Goal: Task Accomplishment & Management: Manage account settings

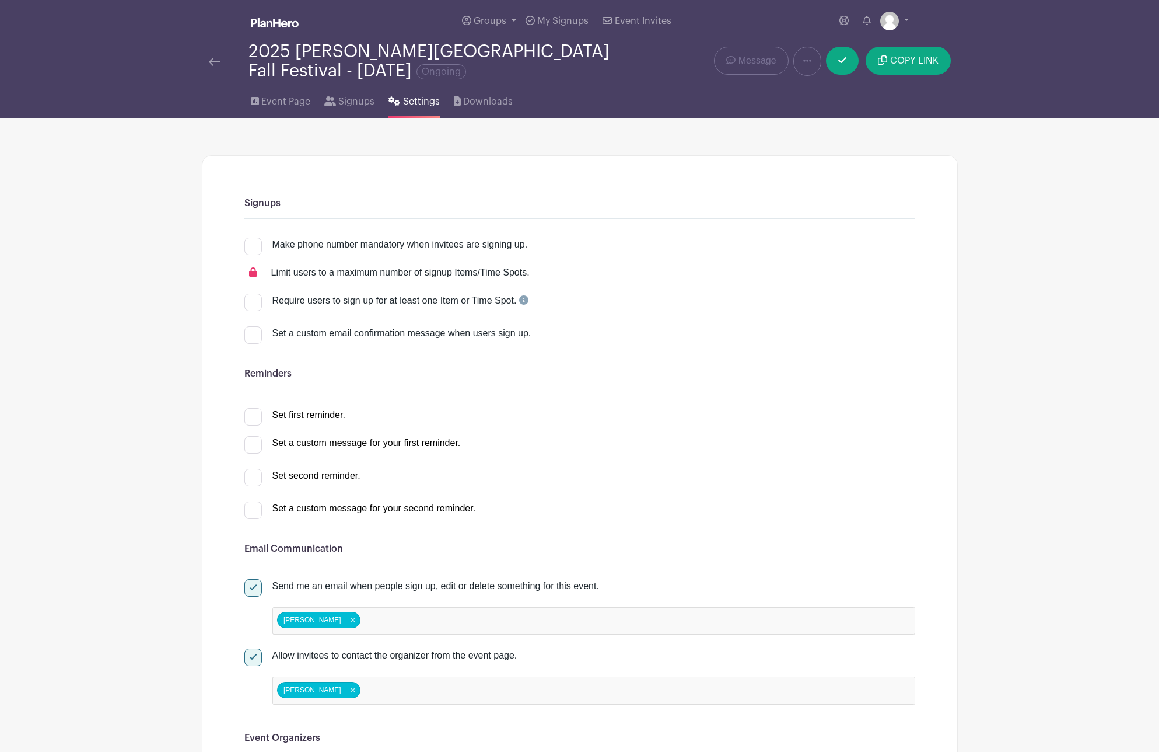
click at [215, 61] on img at bounding box center [215, 62] width 12 height 8
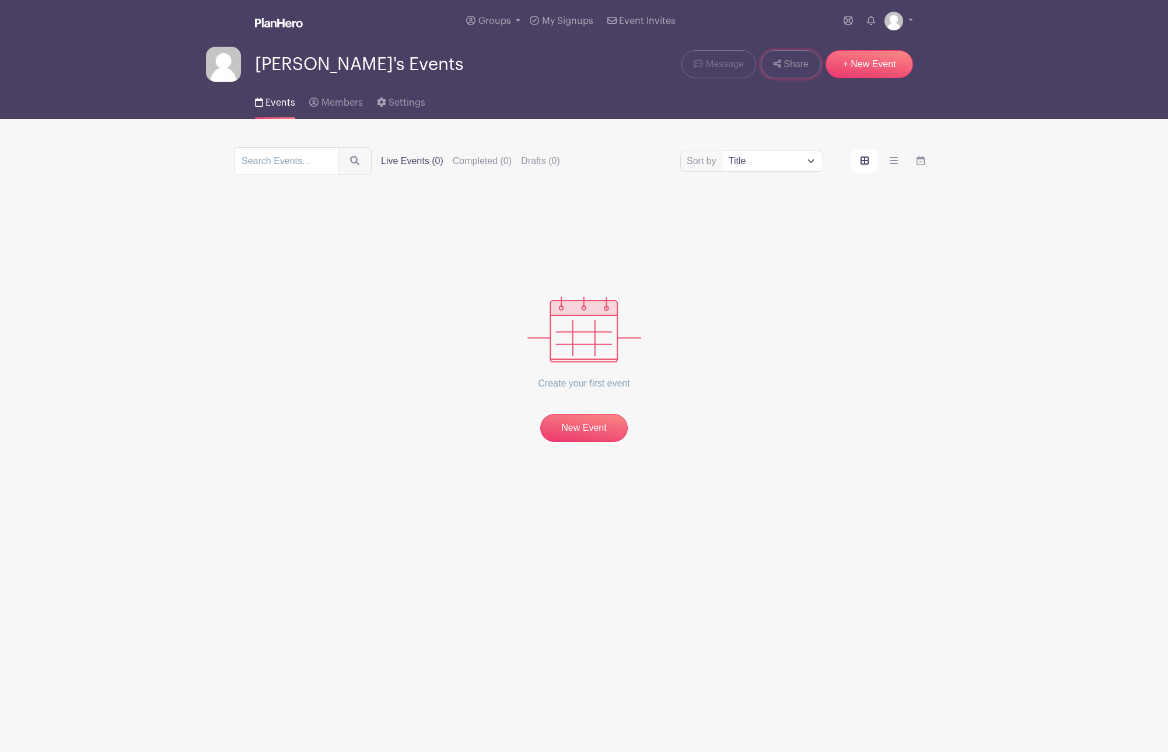
click at [796, 68] on span "Share" at bounding box center [796, 64] width 25 height 14
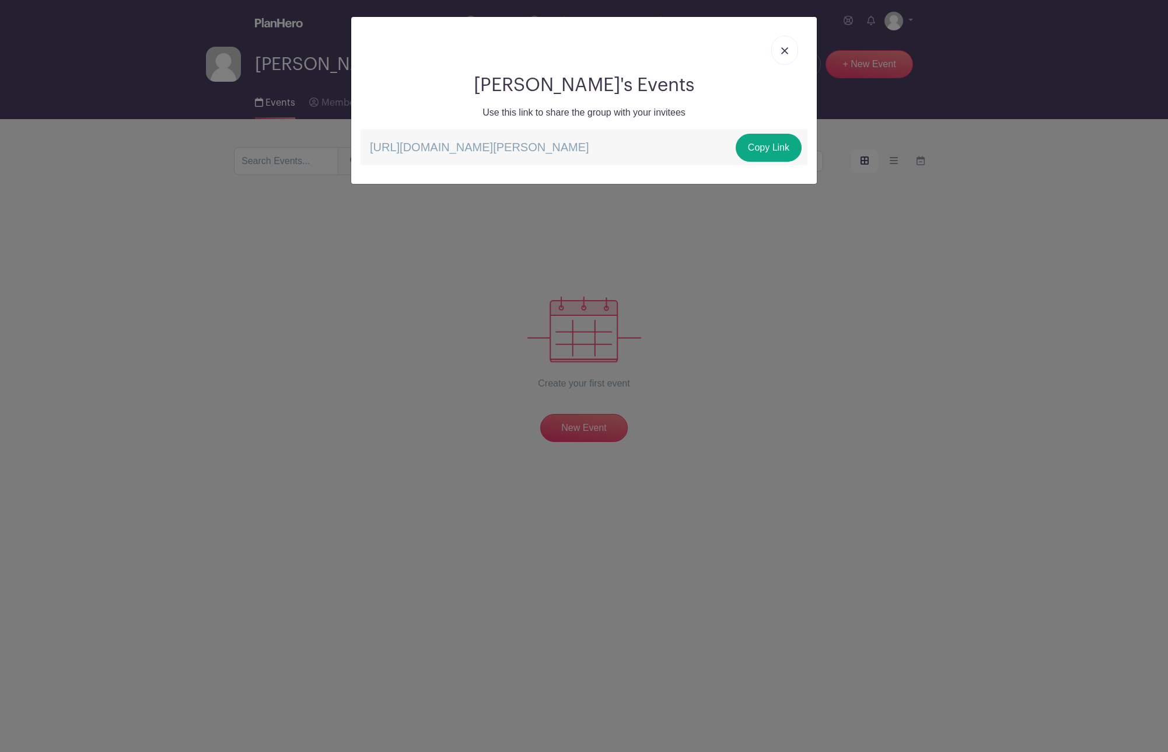
click at [785, 48] on img at bounding box center [784, 50] width 7 height 7
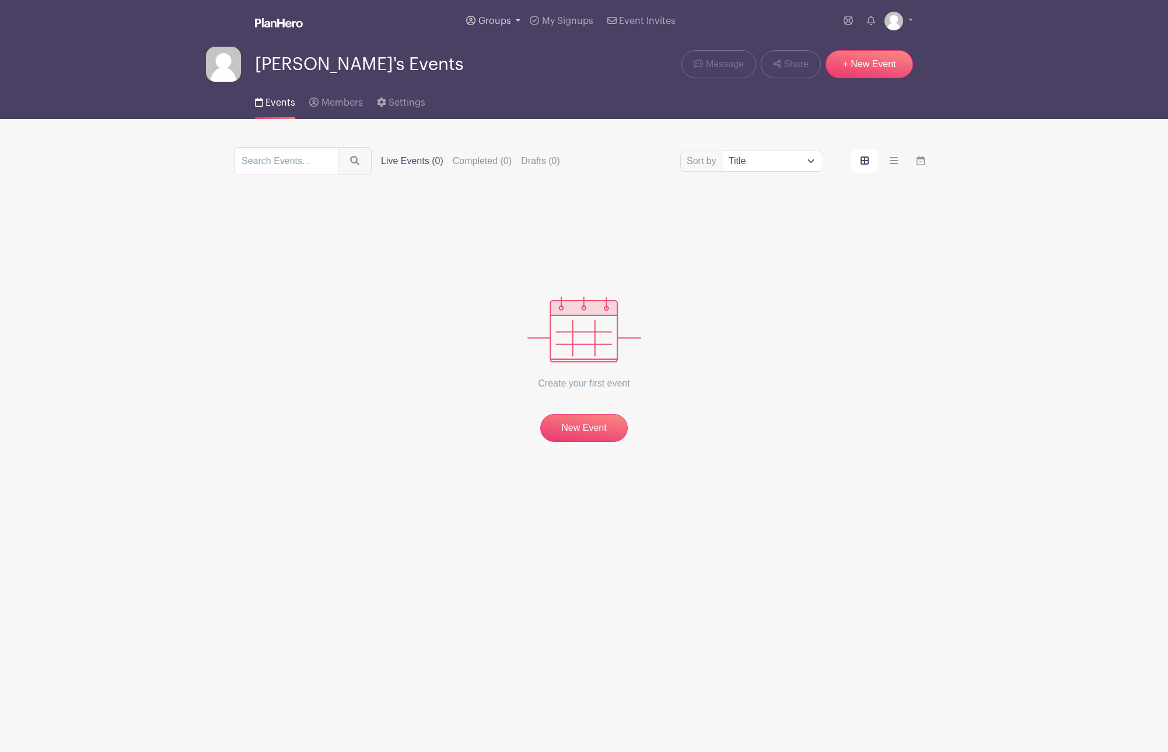
click at [492, 23] on span "Groups" at bounding box center [494, 20] width 33 height 9
click at [576, 21] on span "My Signups" at bounding box center [567, 20] width 51 height 9
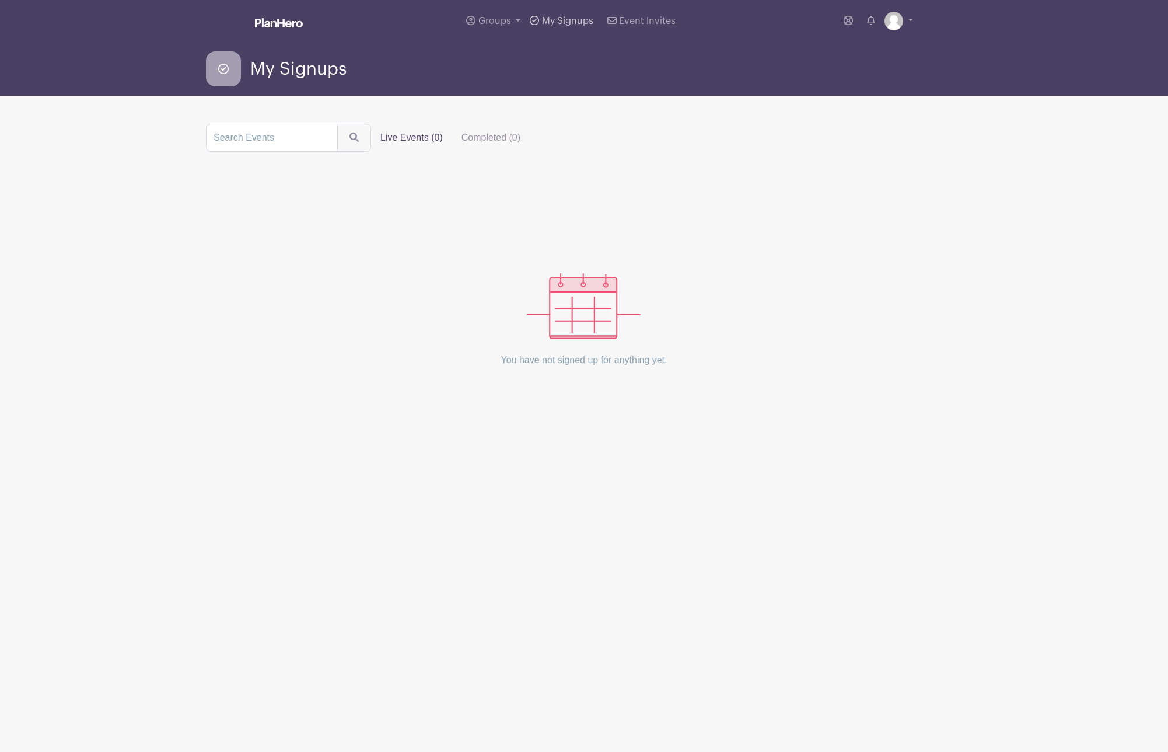
click at [576, 21] on span "My Signups" at bounding box center [567, 20] width 51 height 9
click at [655, 18] on span "Event Invites" at bounding box center [647, 20] width 57 height 9
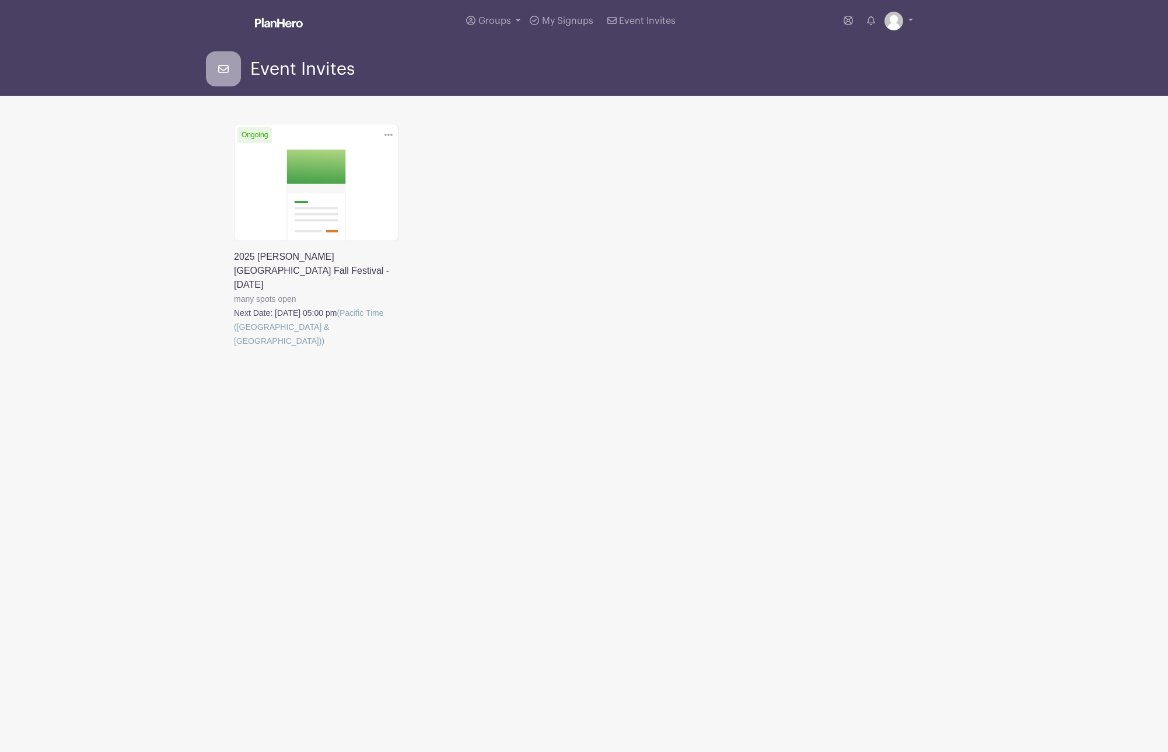
click at [234, 348] on link at bounding box center [234, 348] width 0 height 0
